Goal: Task Accomplishment & Management: Manage account settings

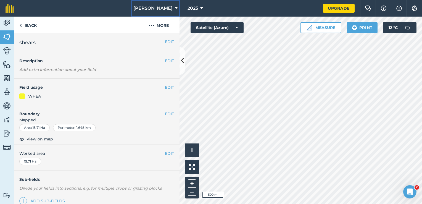
click at [166, 14] on button "[PERSON_NAME]" at bounding box center [155, 8] width 49 height 17
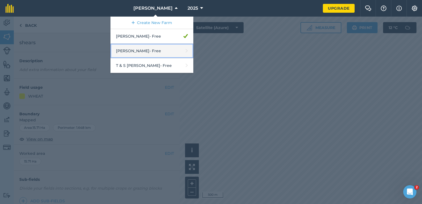
click at [150, 51] on link "[PERSON_NAME] - Free" at bounding box center [151, 51] width 83 height 15
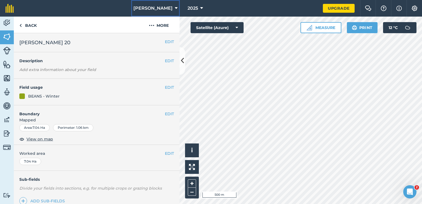
click at [159, 9] on span "[PERSON_NAME]" at bounding box center [152, 8] width 39 height 7
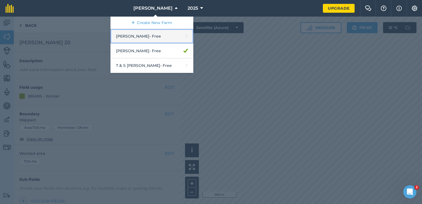
click at [126, 35] on link "[PERSON_NAME] - Free" at bounding box center [151, 36] width 83 height 15
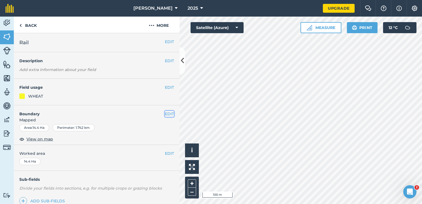
click at [167, 115] on button "EDIT" at bounding box center [169, 114] width 9 height 6
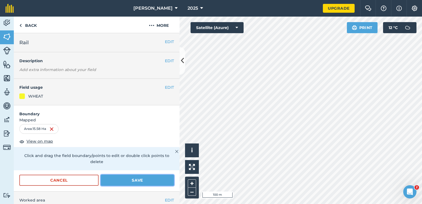
click at [124, 178] on button "Save" at bounding box center [137, 180] width 73 height 11
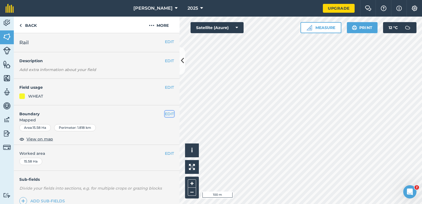
click at [165, 112] on button "EDIT" at bounding box center [169, 114] width 9 height 6
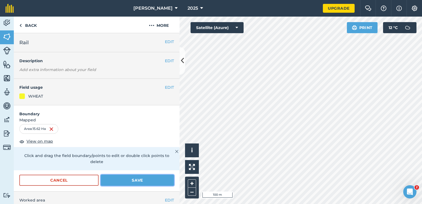
click at [134, 177] on button "Save" at bounding box center [137, 180] width 73 height 11
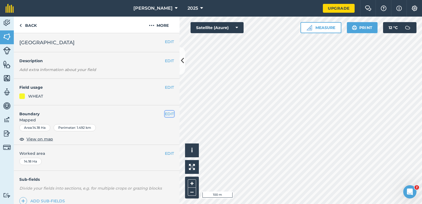
click at [165, 113] on button "EDIT" at bounding box center [169, 114] width 9 height 6
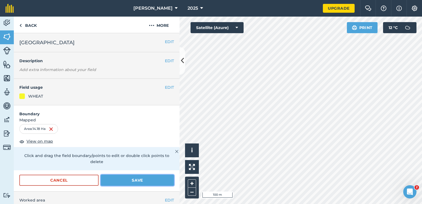
click at [129, 179] on button "Save" at bounding box center [137, 180] width 73 height 11
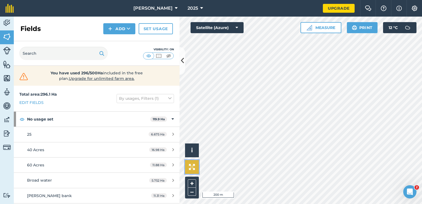
click at [192, 168] on img at bounding box center [192, 167] width 6 height 6
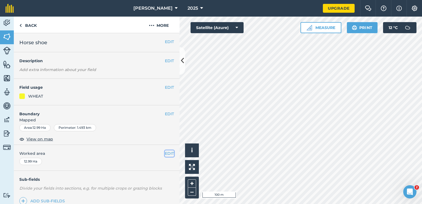
click at [167, 152] on button "EDIT" at bounding box center [169, 153] width 9 height 6
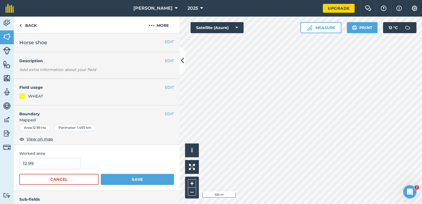
click at [163, 110] on div "EDIT Boundary Mapped Area : 12.99 Ha Perimeter : 1.493 km View on map" at bounding box center [97, 125] width 166 height 40
click at [165, 113] on button "EDIT" at bounding box center [169, 114] width 9 height 6
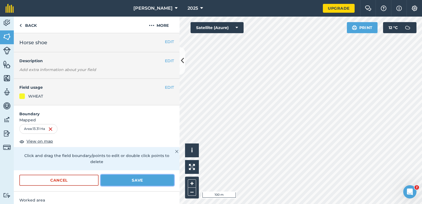
click at [141, 181] on button "Save" at bounding box center [137, 180] width 73 height 11
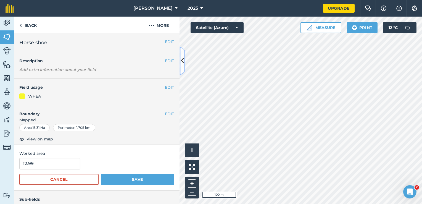
click at [181, 65] on icon at bounding box center [182, 61] width 3 height 10
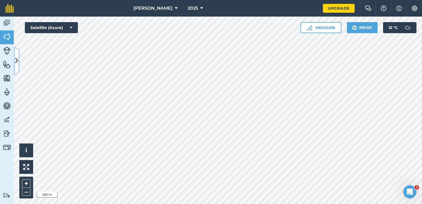
click at [18, 67] on button at bounding box center [17, 61] width 6 height 28
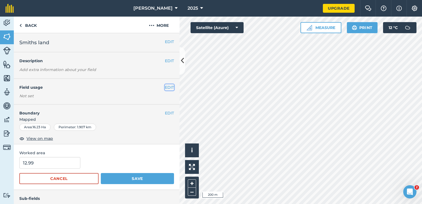
click at [167, 86] on button "EDIT" at bounding box center [169, 87] width 9 height 6
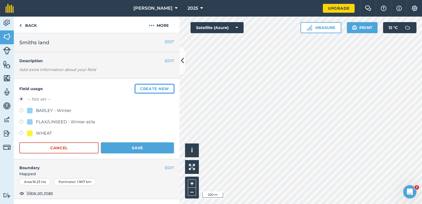
click at [147, 90] on button "Create new" at bounding box center [154, 88] width 39 height 9
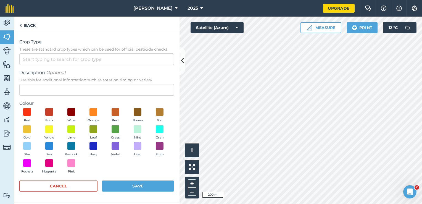
click at [39, 53] on div "Crop Type These are standard crop types which can be used for official pesticid…" at bounding box center [96, 52] width 155 height 26
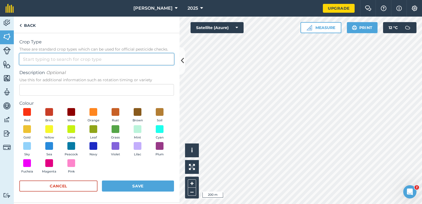
click at [36, 59] on input "Crop Type These are standard crop types which can be used for official pesticid…" at bounding box center [96, 59] width 155 height 12
